Goal: Task Accomplishment & Management: Use online tool/utility

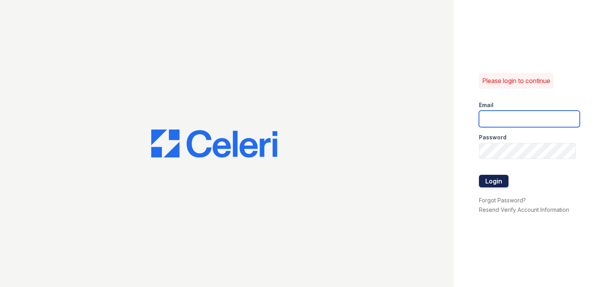
type input "[EMAIL_ADDRESS][DOMAIN_NAME]"
click at [488, 178] on button "Login" at bounding box center [494, 181] width 30 height 13
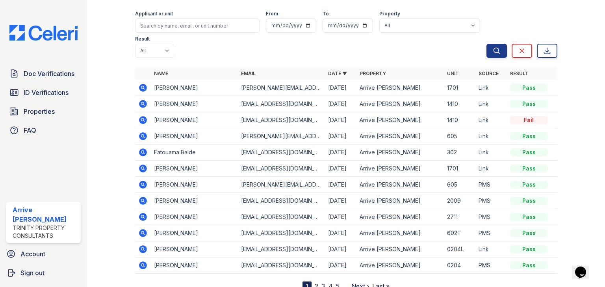
scroll to position [58, 0]
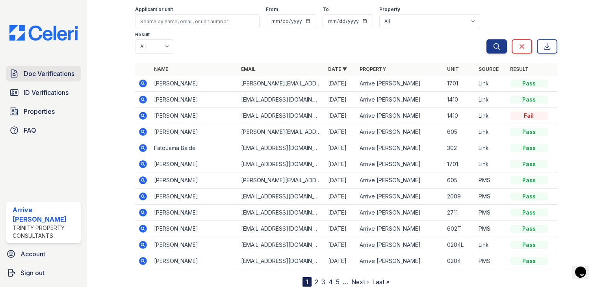
click at [48, 75] on span "Doc Verifications" at bounding box center [49, 73] width 51 height 9
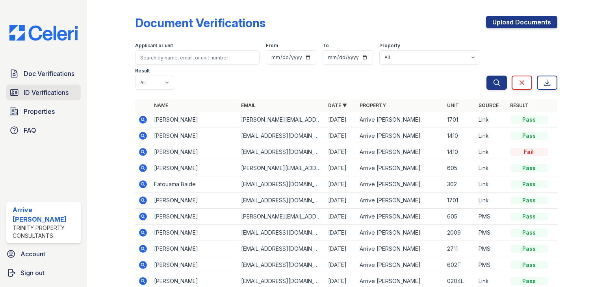
click at [54, 95] on span "ID Verifications" at bounding box center [46, 92] width 45 height 9
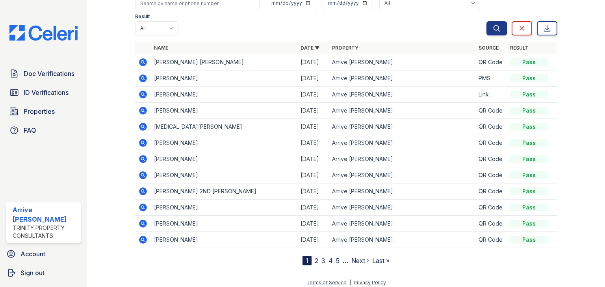
scroll to position [58, 0]
